Goal: Information Seeking & Learning: Learn about a topic

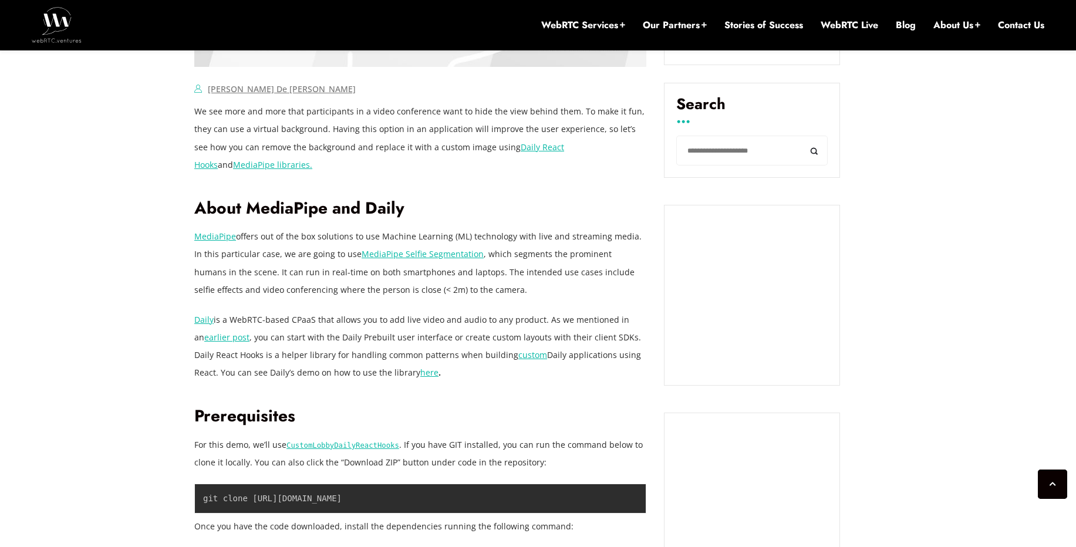
scroll to position [823, 0]
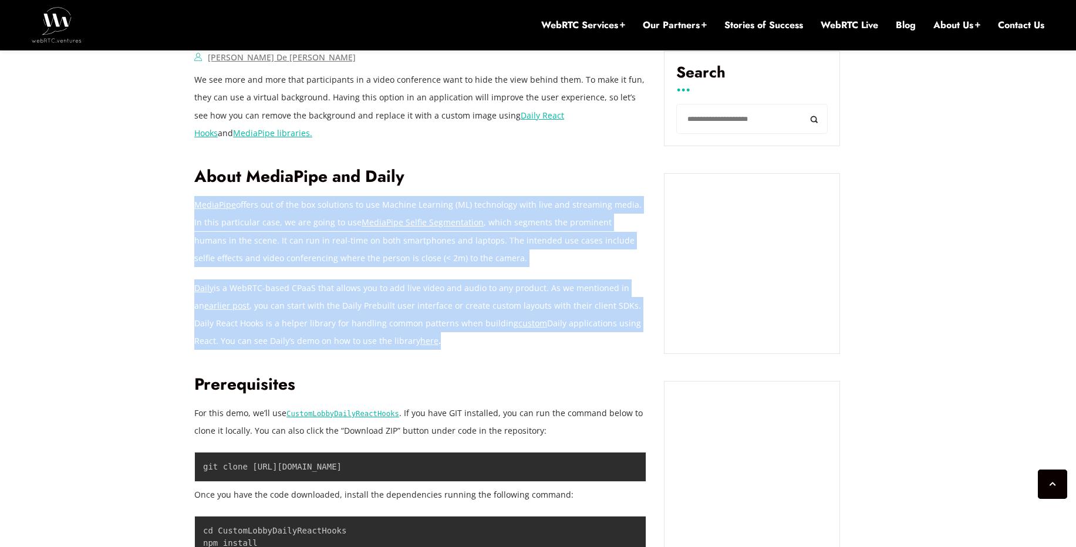
drag, startPoint x: 482, startPoint y: 342, endPoint x: 486, endPoint y: 187, distance: 155.0
click at [486, 187] on h2 "About MediaPipe and Daily" at bounding box center [420, 177] width 452 height 21
drag, startPoint x: 486, startPoint y: 187, endPoint x: 479, endPoint y: 359, distance: 172.7
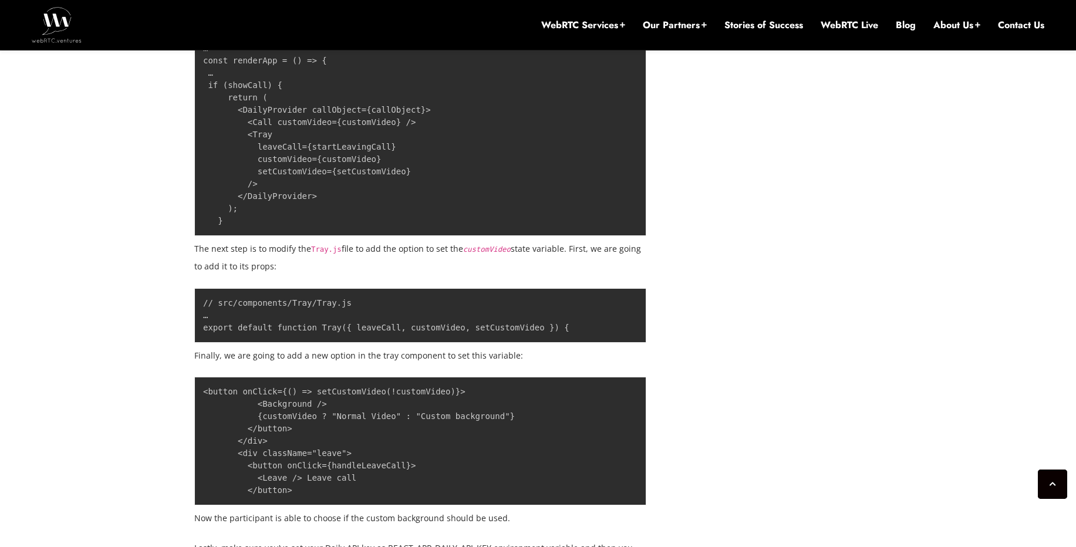
scroll to position [8629, 0]
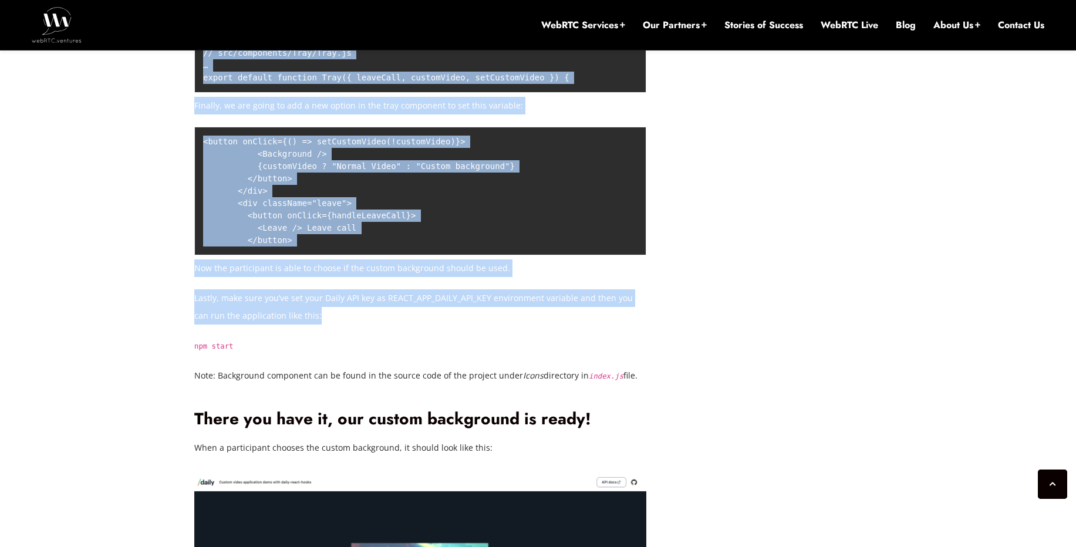
drag, startPoint x: 182, startPoint y: 274, endPoint x: 299, endPoint y: 336, distance: 132.3
click at [453, 291] on p "Lastly, make sure you’ve set your Daily API key as REACT_APP_DAILY_API_KEY envi…" at bounding box center [420, 306] width 452 height 35
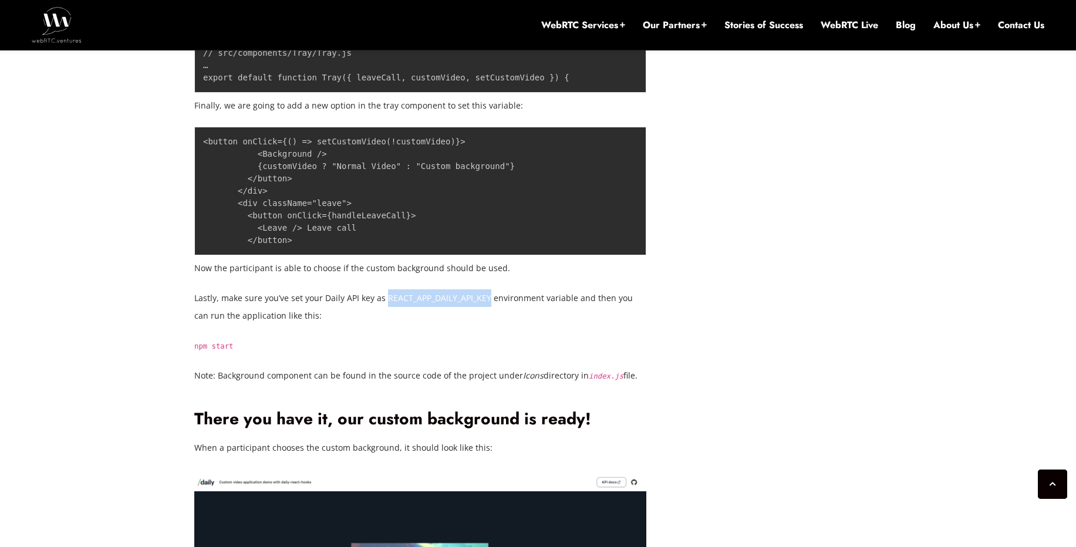
click at [453, 291] on p "Lastly, make sure you’ve set your Daily API key as REACT_APP_DAILY_API_KEY envi…" at bounding box center [420, 306] width 452 height 35
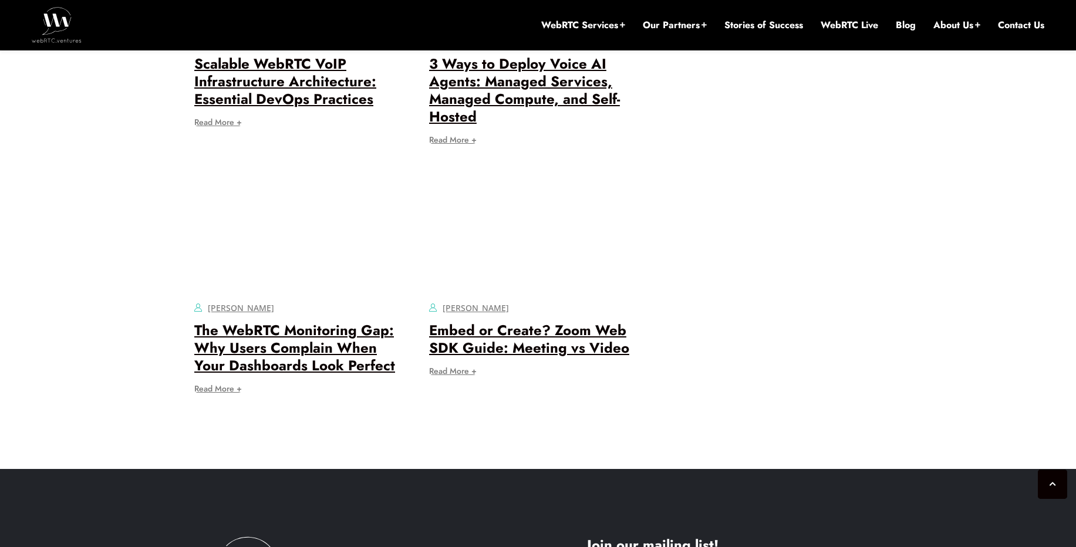
scroll to position [9669, 0]
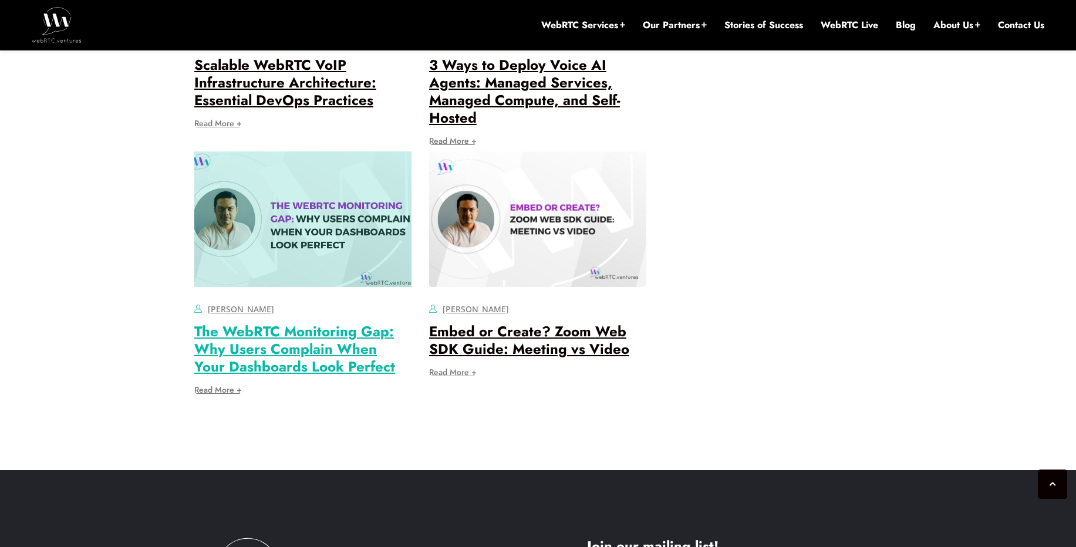
click at [308, 350] on link "The WebRTC Monitoring Gap: Why Users Complain When Your Dashboards Look Perfect" at bounding box center [294, 349] width 201 height 56
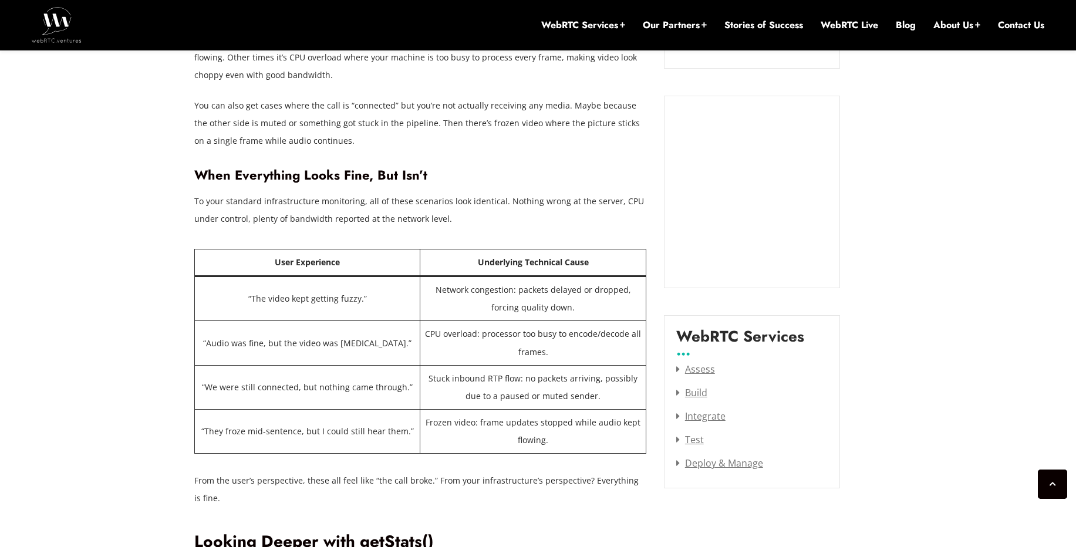
scroll to position [1325, 0]
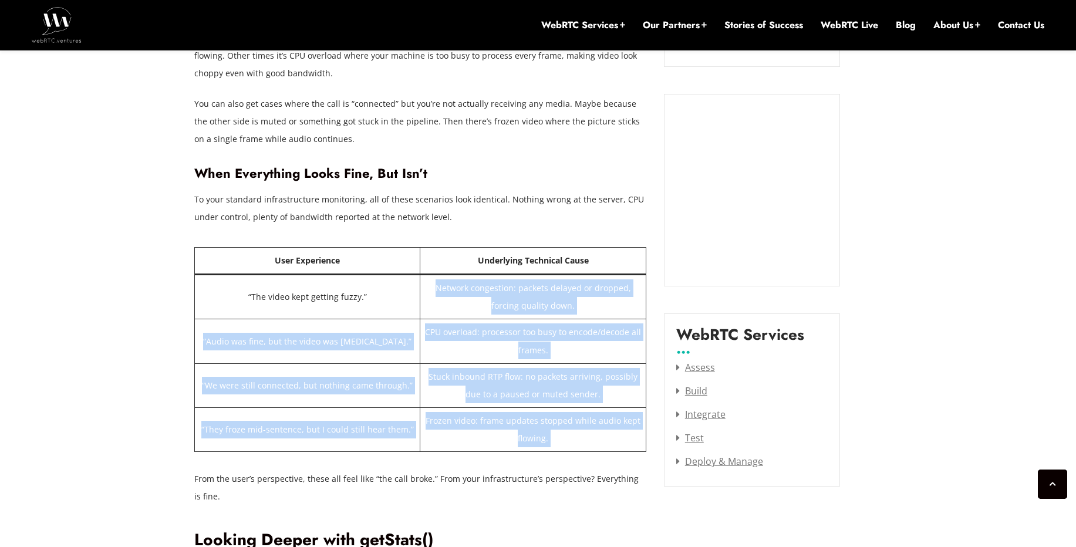
drag, startPoint x: 428, startPoint y: 289, endPoint x: 564, endPoint y: 465, distance: 222.6
drag, startPoint x: 214, startPoint y: 282, endPoint x: 551, endPoint y: 437, distance: 371.1
click at [551, 437] on tbody "“The video kept getting fuzzy.” Network congestion: packets delayed or dropped,…" at bounding box center [420, 363] width 451 height 177
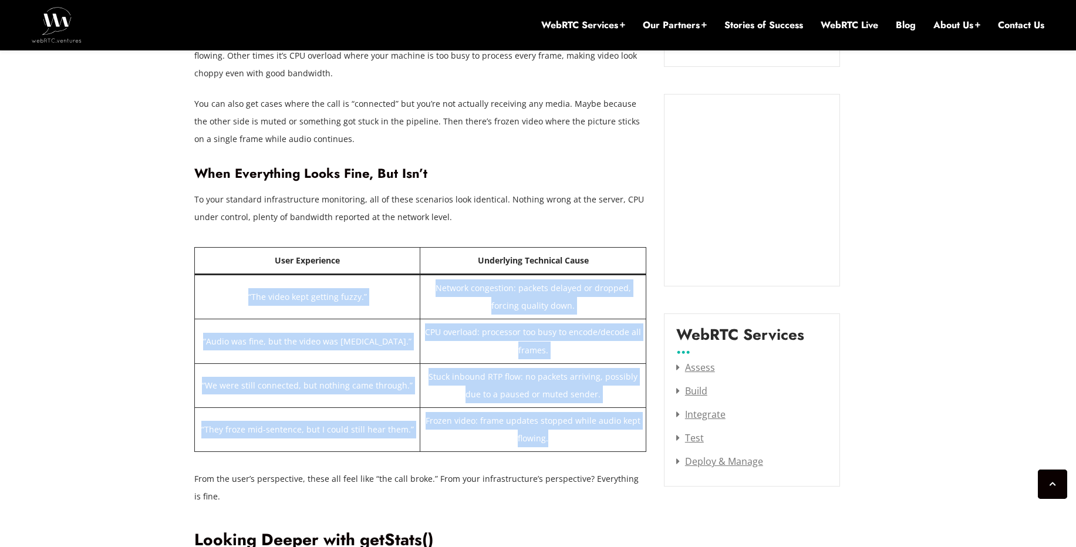
click at [551, 437] on td "Frozen video: frame updates stopped while audio kept flowing." at bounding box center [532, 429] width 225 height 44
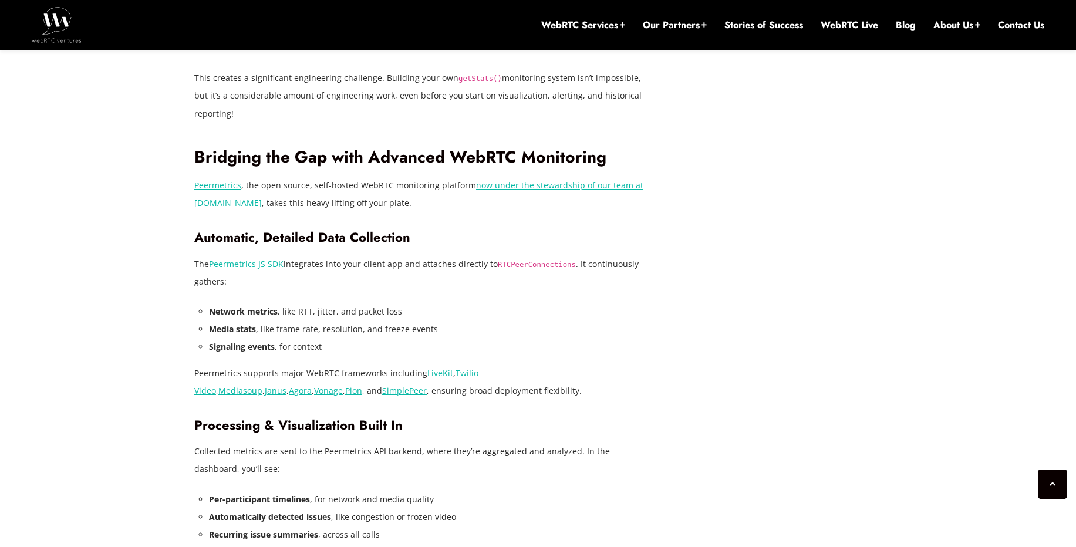
scroll to position [2178, 0]
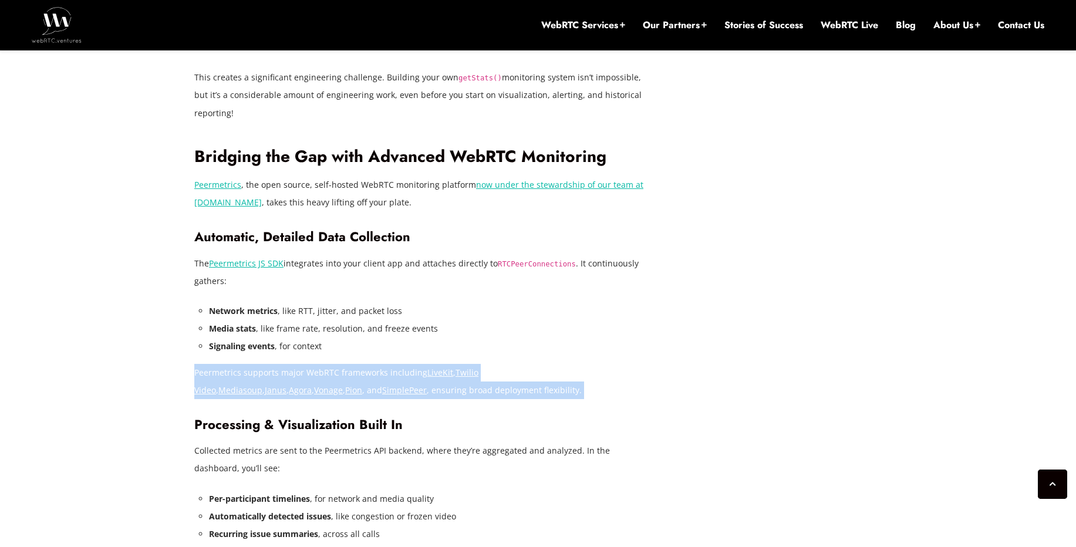
drag, startPoint x: 488, startPoint y: 342, endPoint x: 532, endPoint y: 420, distance: 89.3
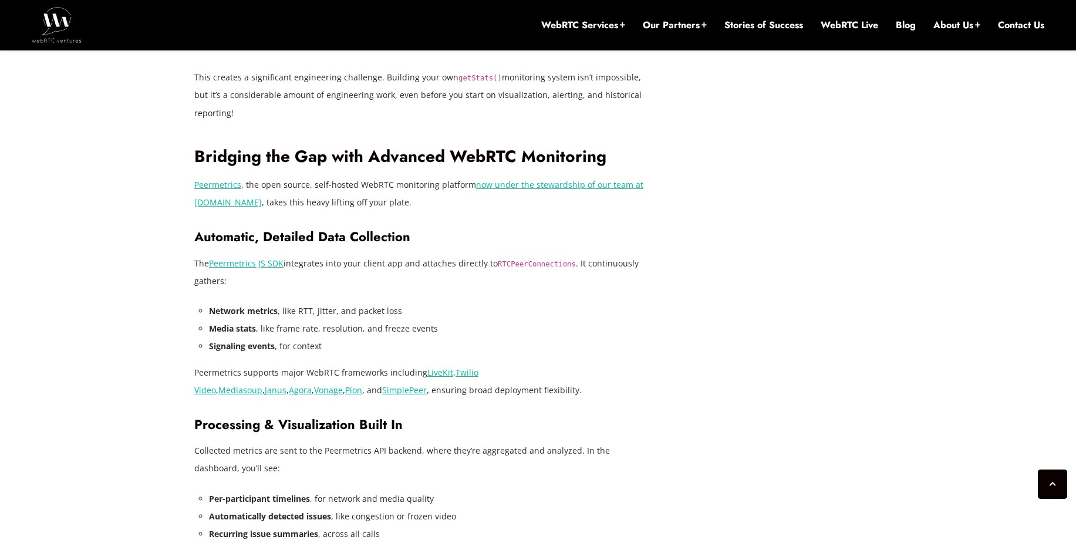
click at [663, 460] on div "[DATE] [PERSON_NAME] Comments Off on The WebRTC Monitoring Gap: Why Users Compl…" at bounding box center [429, 93] width 470 height 3391
